Goal: Check status: Check status

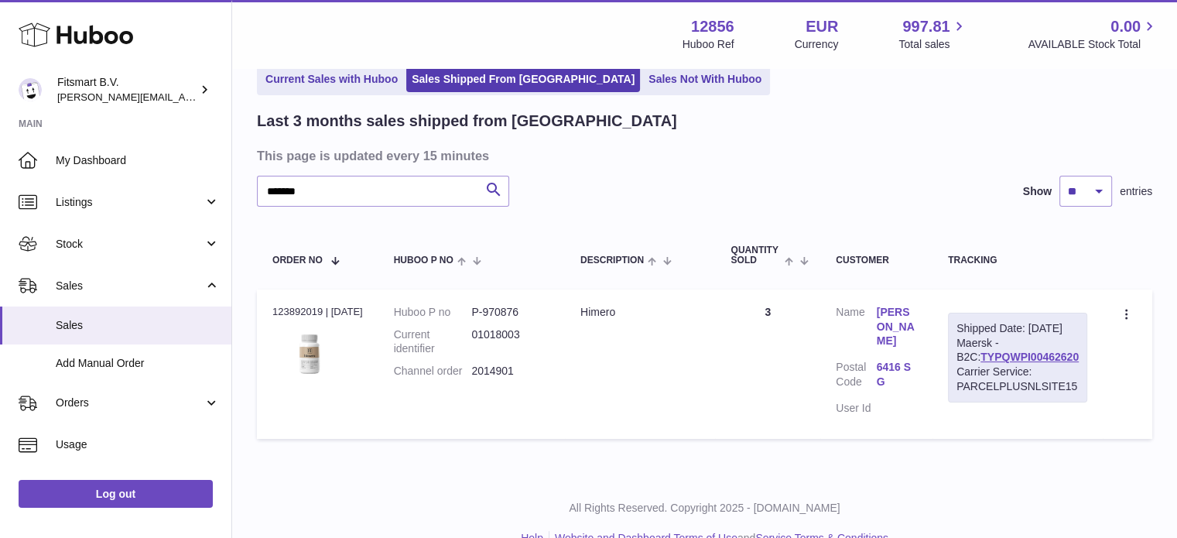
click at [100, 32] on use at bounding box center [76, 35] width 115 height 24
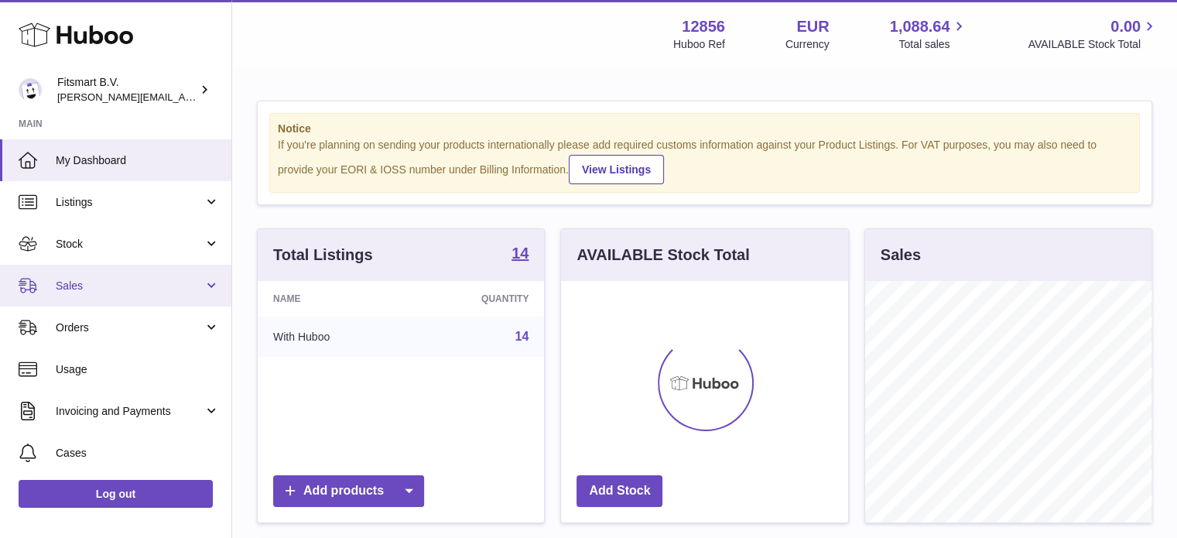
scroll to position [241, 287]
click at [135, 288] on span "Sales" at bounding box center [130, 286] width 148 height 15
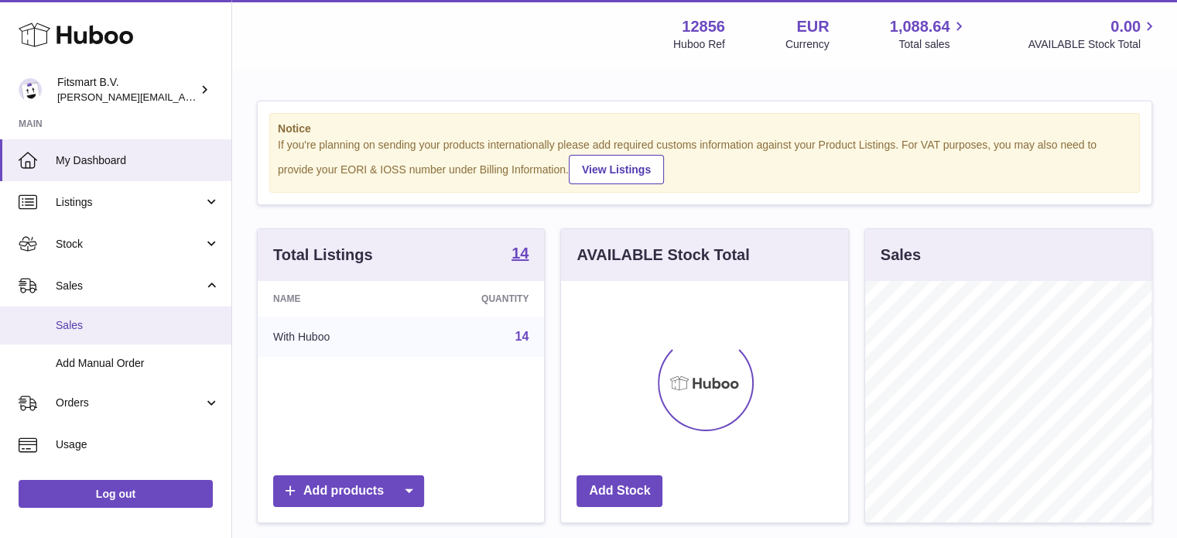
click at [118, 318] on span "Sales" at bounding box center [138, 325] width 164 height 15
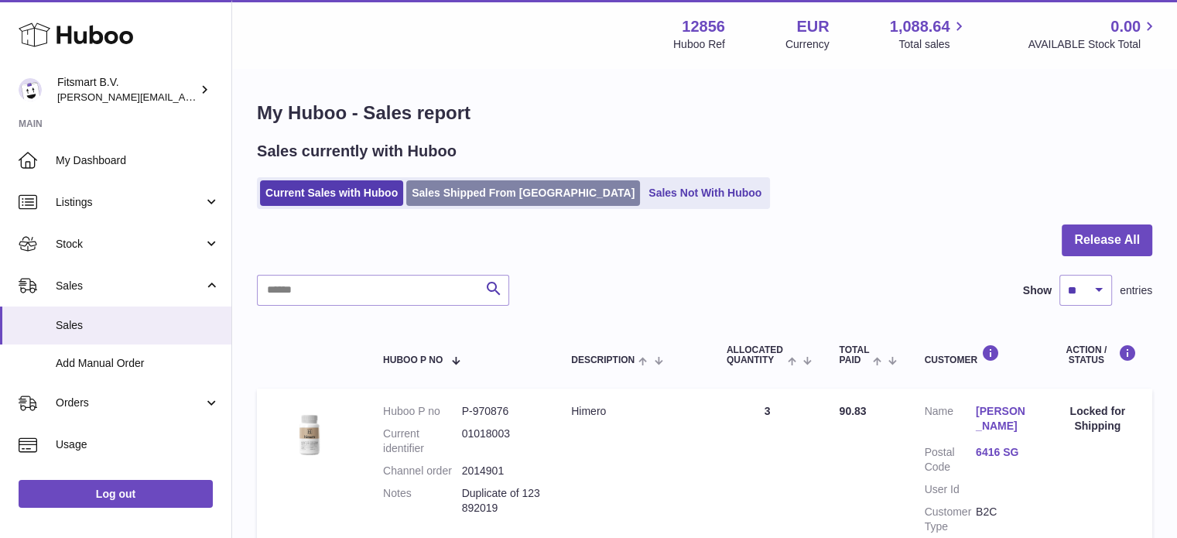
click at [443, 194] on link "Sales Shipped From Huboo" at bounding box center [523, 193] width 234 height 26
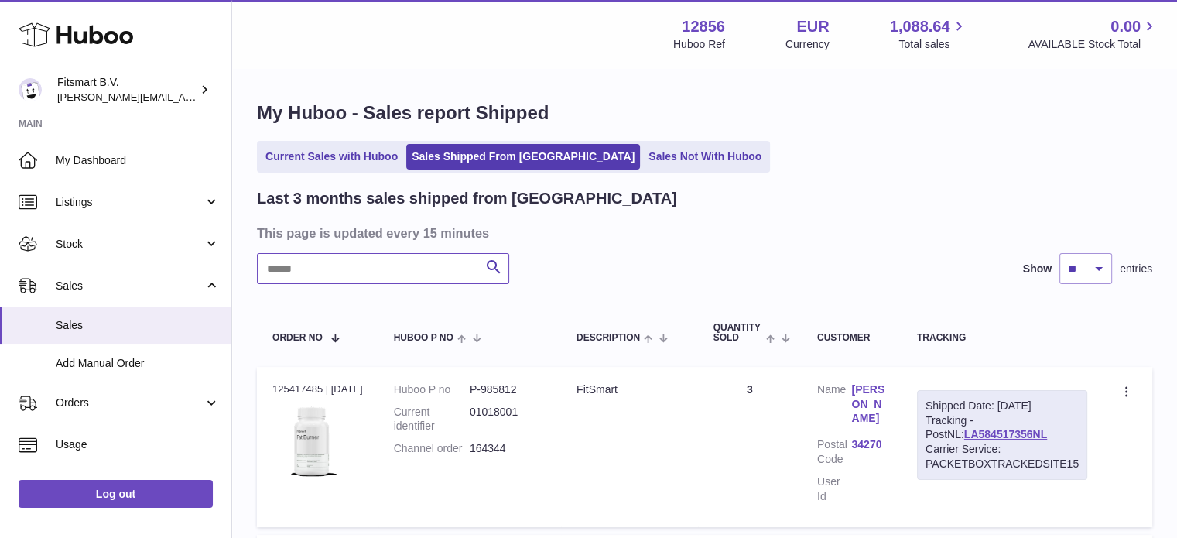
click at [389, 262] on input "text" at bounding box center [383, 268] width 252 height 31
paste input "*******"
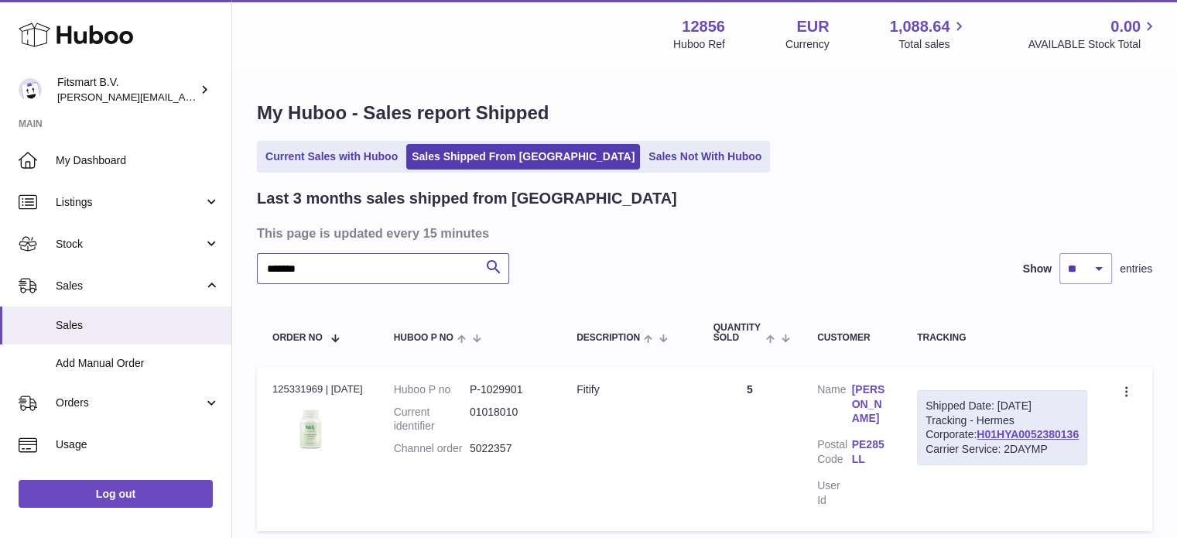
type input "*******"
click at [887, 401] on link "HAzel Taylor" at bounding box center [869, 404] width 35 height 44
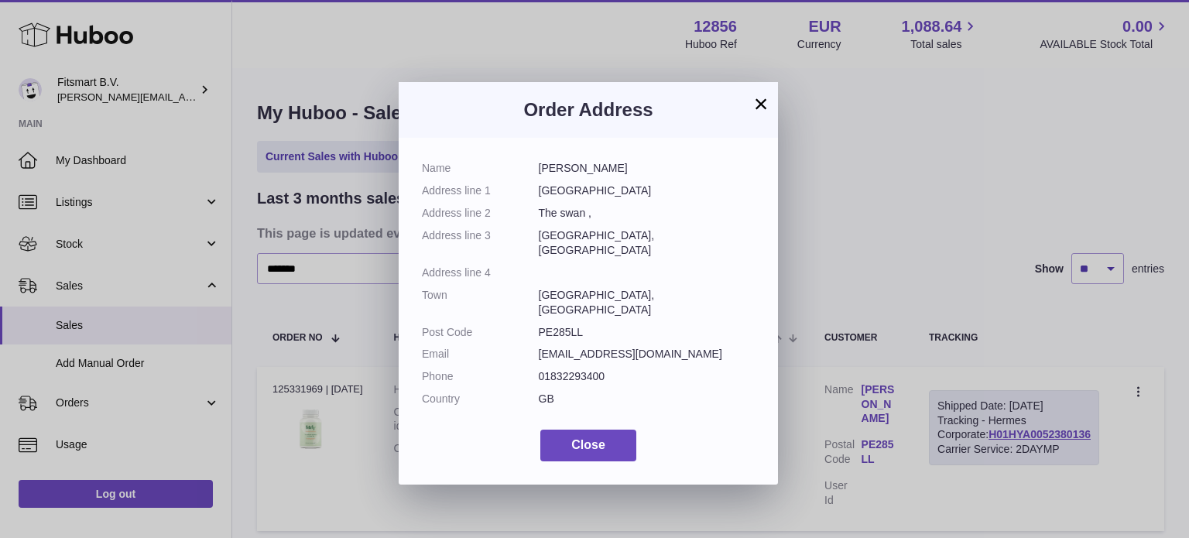
drag, startPoint x: 941, startPoint y: 259, endPoint x: 839, endPoint y: 272, distance: 103.0
click at [941, 259] on div "× Order Address Name HAzel Taylor Address line 1 Main Street ,OldWeston Address…" at bounding box center [594, 269] width 1189 height 538
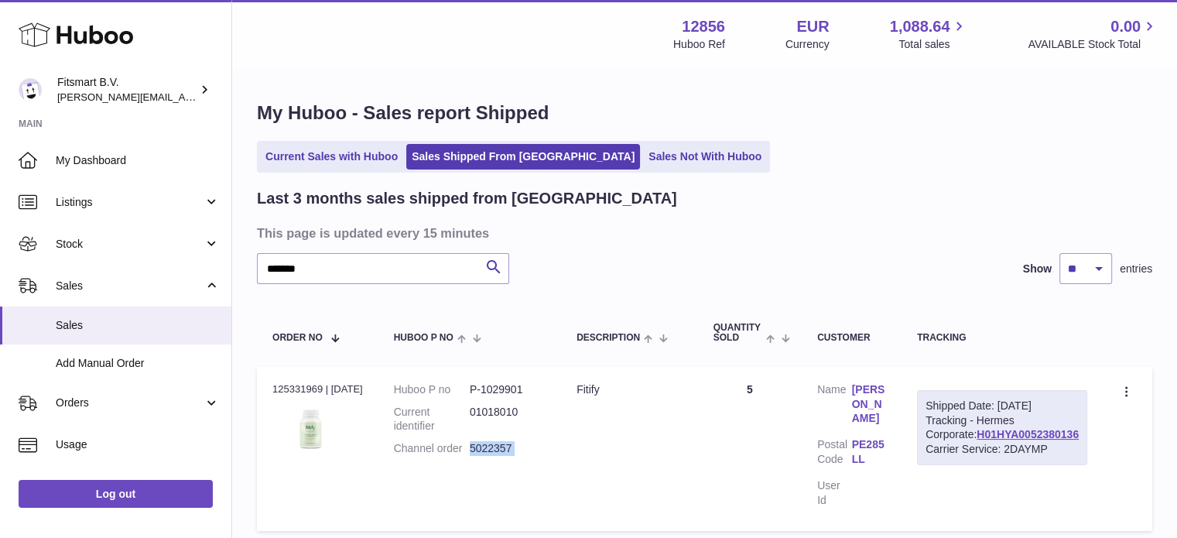
drag, startPoint x: 531, startPoint y: 442, endPoint x: 482, endPoint y: 453, distance: 50.0
click at [482, 453] on tr "Order no 125331969 | 23rd Sep Huboo P no P-1029901 Current identifier 01018010 …" at bounding box center [705, 449] width 896 height 164
copy tr "5022357 Description"
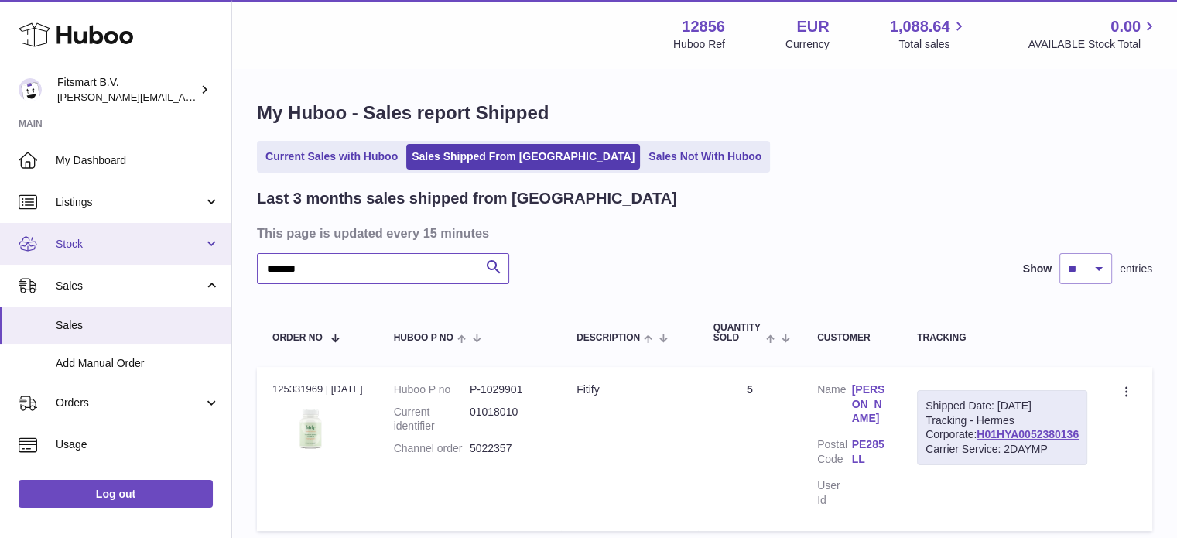
drag, startPoint x: 381, startPoint y: 273, endPoint x: 186, endPoint y: 234, distance: 199.0
click at [185, 234] on div "Huboo Fitsmart B.V. jonathan@leaderoo.com Main My Dashboard Listings Not with H…" at bounding box center [588, 330] width 1177 height 661
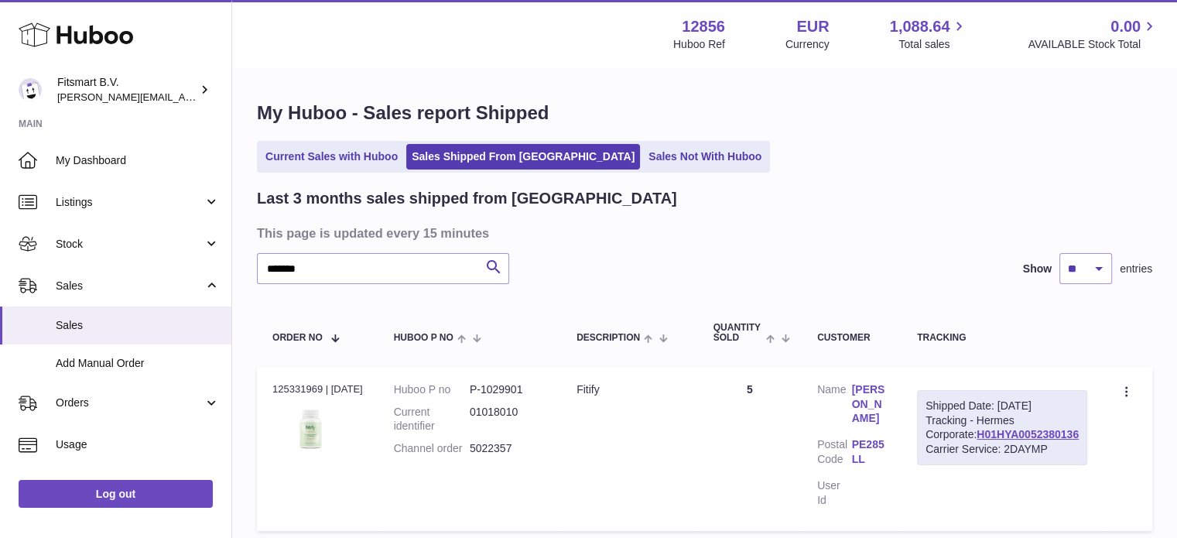
click at [887, 404] on link "HAzel Taylor" at bounding box center [869, 404] width 35 height 44
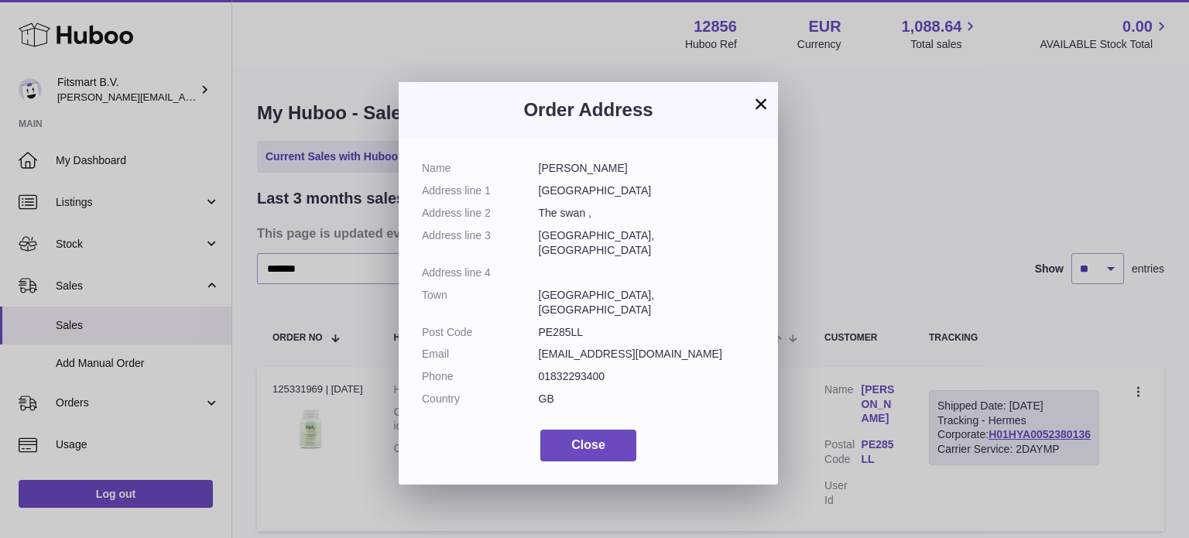
click at [910, 279] on div "× Order Address Name HAzel Taylor Address line 1 Main Street ,OldWeston Address…" at bounding box center [594, 269] width 1189 height 538
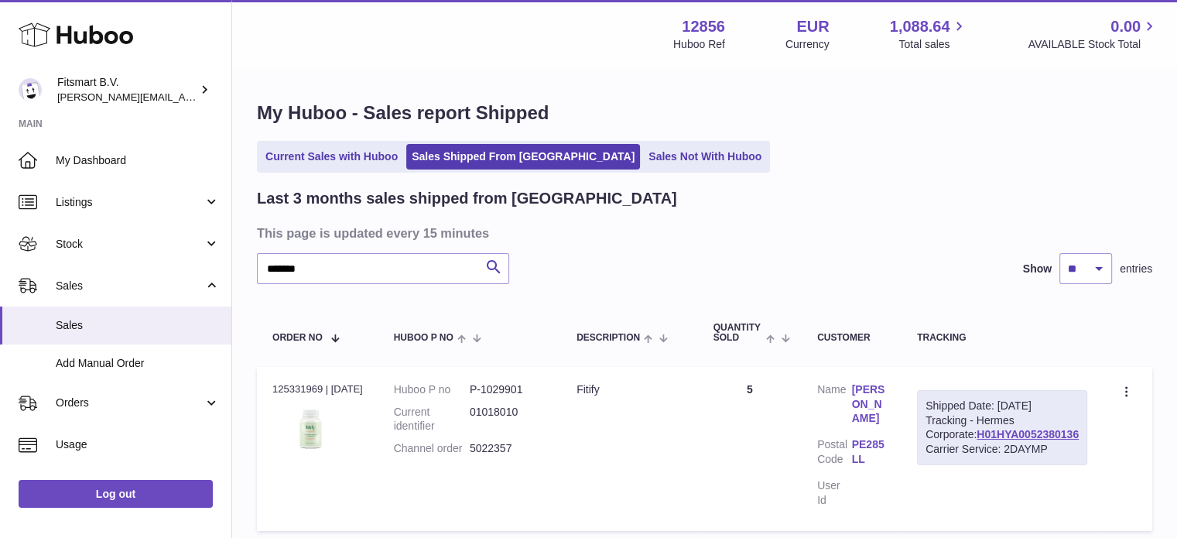
click at [887, 386] on link "HAzel Taylor" at bounding box center [869, 404] width 35 height 44
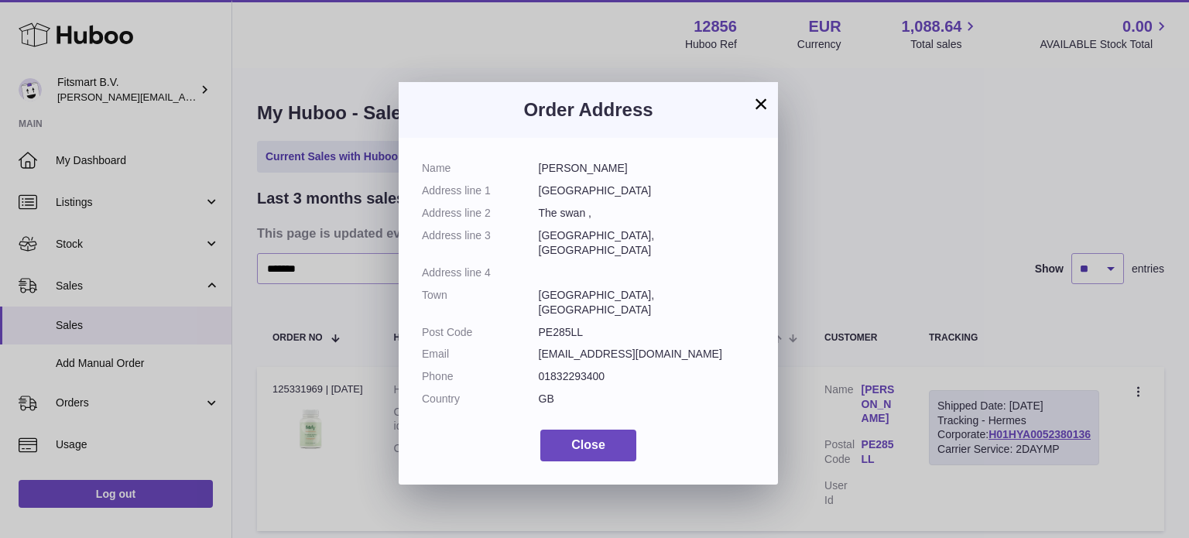
click at [901, 238] on div "× Order Address Name HAzel Taylor Address line 1 Main Street ,OldWeston Address…" at bounding box center [594, 269] width 1189 height 538
